Goal: Navigation & Orientation: Understand site structure

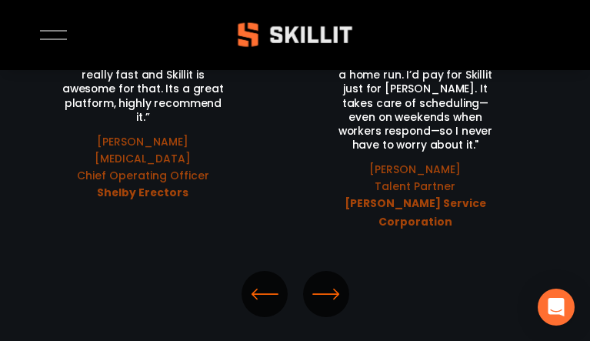
scroll to position [3674, 0]
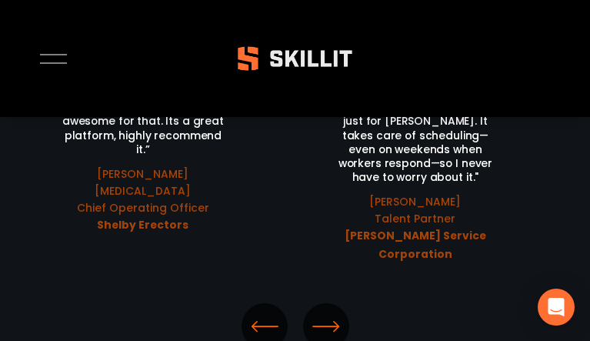
scroll to position [3674, 0]
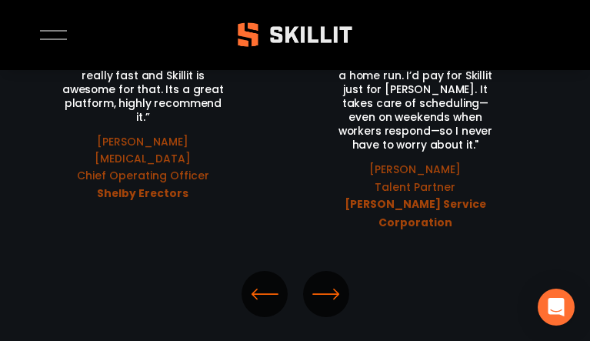
click at [54, 35] on div at bounding box center [53, 35] width 27 height 27
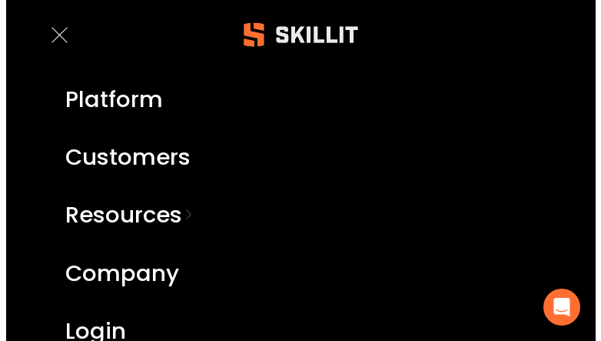
scroll to position [3629, 0]
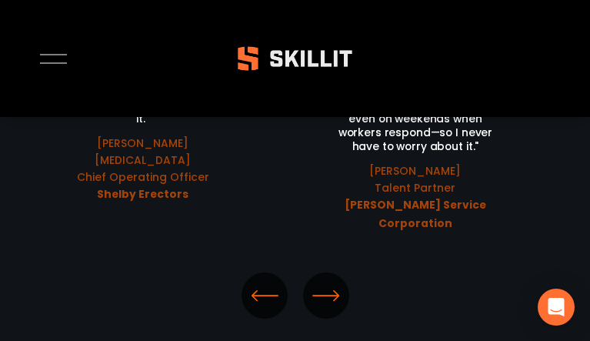
scroll to position [3674, 0]
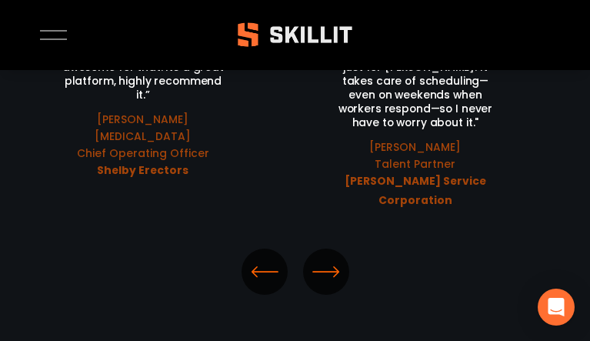
scroll to position [3674, 0]
